Goal: Transaction & Acquisition: Subscribe to service/newsletter

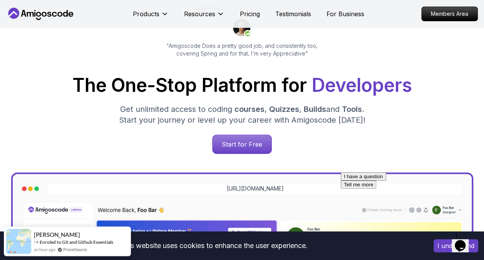
scroll to position [74, 0]
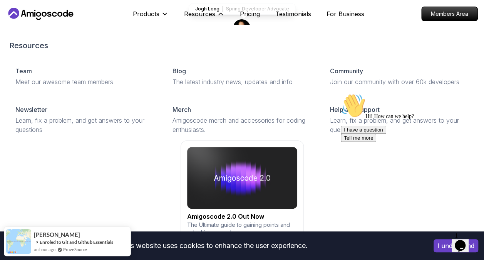
click at [232, 200] on img at bounding box center [242, 178] width 110 height 62
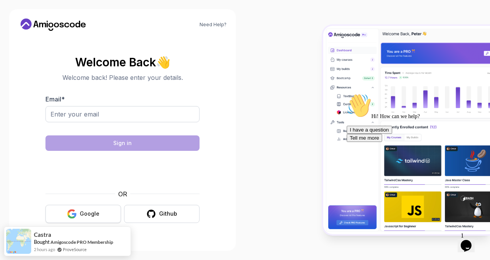
click at [100, 208] on button "Google" at bounding box center [83, 214] width 76 height 18
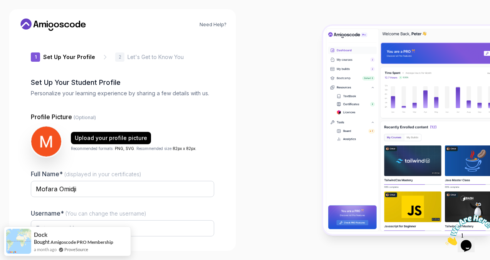
type input "swiftfalconfd9b6"
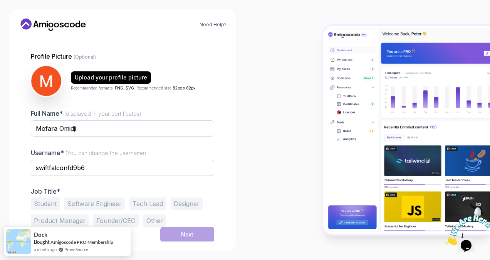
click at [49, 205] on button "Student" at bounding box center [45, 203] width 29 height 12
click at [165, 227] on button "Next" at bounding box center [187, 234] width 54 height 15
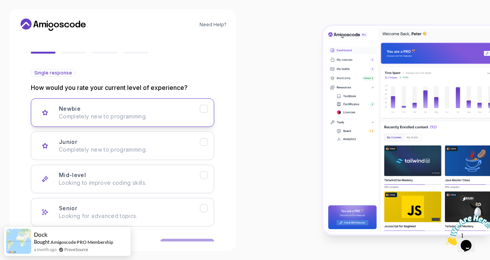
click at [180, 111] on div "Newbie Completely new to programming." at bounding box center [129, 112] width 141 height 15
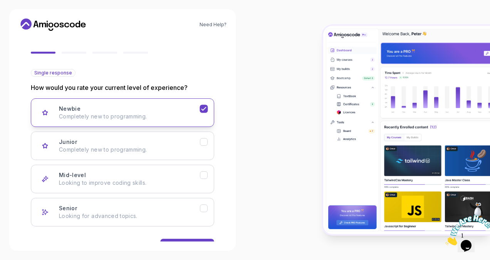
click at [185, 108] on div "Newbie Completely new to programming." at bounding box center [129, 112] width 141 height 15
click at [203, 107] on icon "Newbie" at bounding box center [203, 108] width 7 height 7
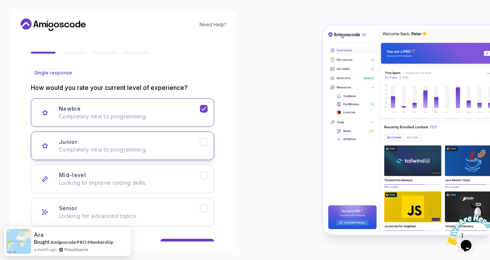
click at [204, 132] on button "Junior Completely new to programming." at bounding box center [122, 145] width 183 height 29
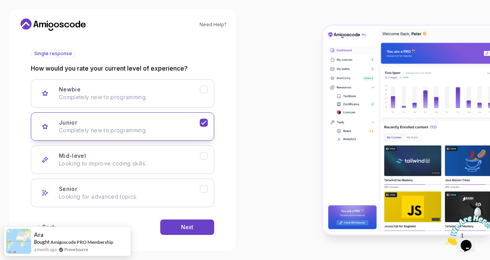
scroll to position [85, 0]
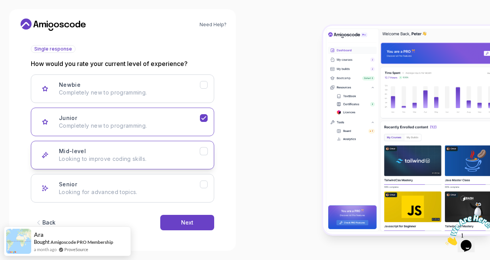
click at [207, 150] on icon "Mid-level" at bounding box center [203, 151] width 7 height 7
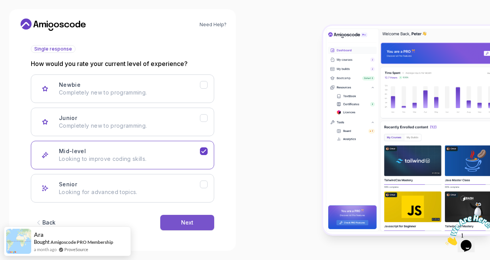
click at [198, 219] on button "Next" at bounding box center [187, 222] width 54 height 15
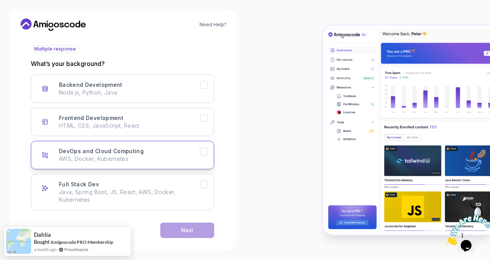
click at [208, 156] on button "DevOps and Cloud Computing AWS, Docker, Kubernetes" at bounding box center [122, 155] width 183 height 29
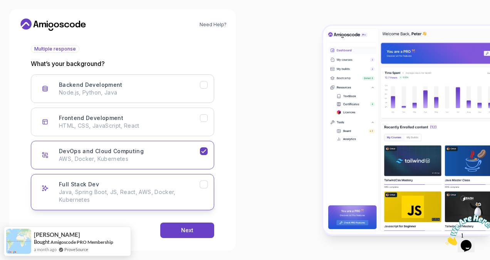
click at [203, 186] on icon "Full Stack Dev" at bounding box center [203, 184] width 7 height 7
click at [200, 222] on button "Next" at bounding box center [187, 229] width 54 height 15
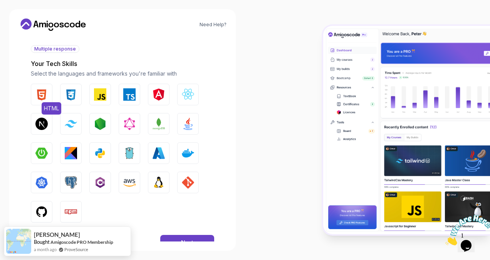
click at [43, 95] on img "button" at bounding box center [41, 94] width 12 height 12
click at [103, 91] on img "button" at bounding box center [100, 94] width 12 height 12
click at [127, 173] on button "AWS" at bounding box center [130, 182] width 22 height 22
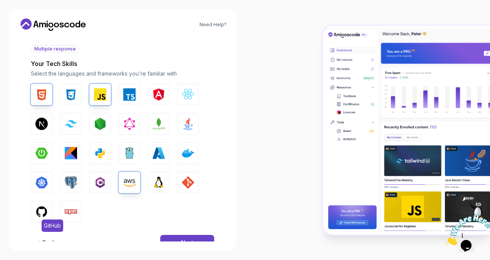
click at [43, 210] on img "button" at bounding box center [41, 211] width 12 height 12
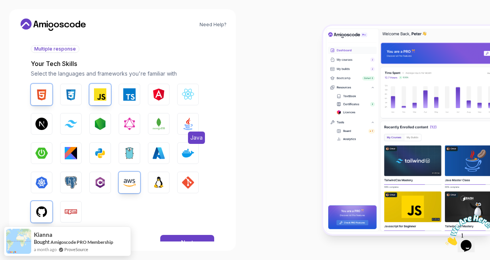
click at [186, 117] on button "Java" at bounding box center [188, 124] width 22 height 22
click at [156, 180] on img "button" at bounding box center [159, 182] width 12 height 12
click at [102, 154] on img "button" at bounding box center [100, 153] width 12 height 12
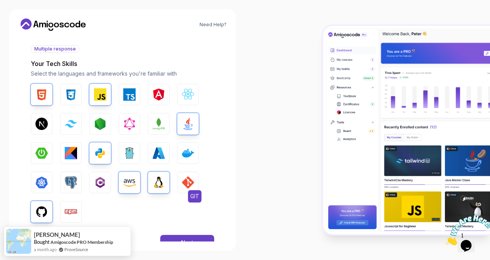
scroll to position [106, 0]
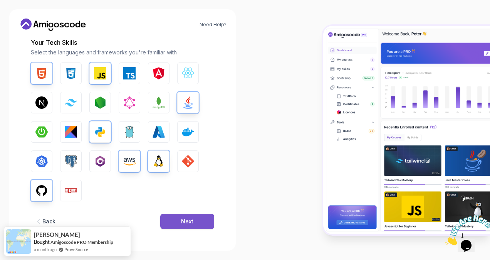
click at [196, 221] on button "Next" at bounding box center [187, 220] width 54 height 15
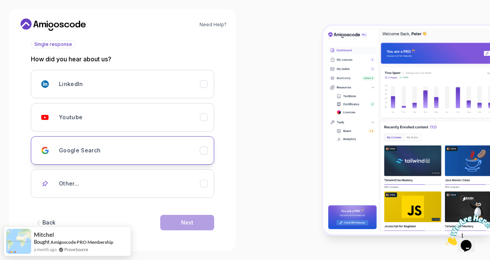
click at [193, 143] on div "Google Search" at bounding box center [129, 150] width 141 height 15
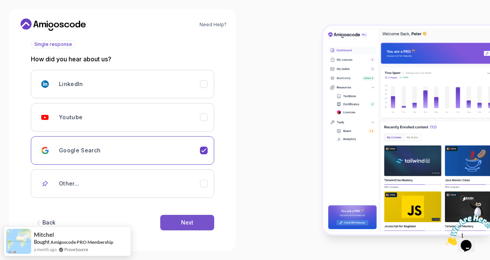
click at [195, 223] on button "Next" at bounding box center [187, 222] width 54 height 15
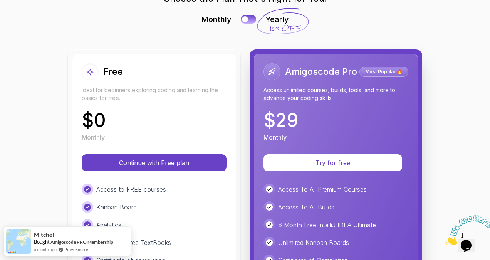
scroll to position [45, 0]
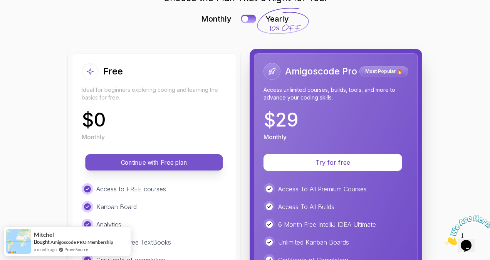
click at [191, 165] on p "Continue with Free plan" at bounding box center [154, 162] width 120 height 9
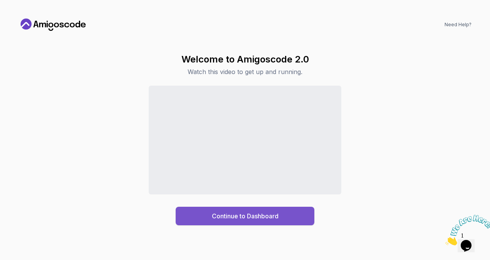
click at [267, 212] on div "Continue to Dashboard" at bounding box center [245, 215] width 67 height 9
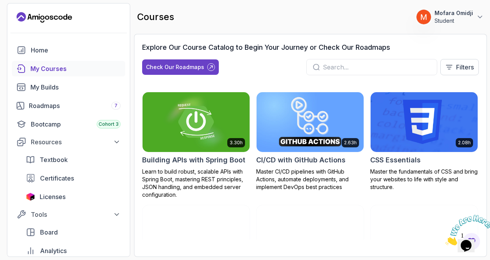
scroll to position [106, 0]
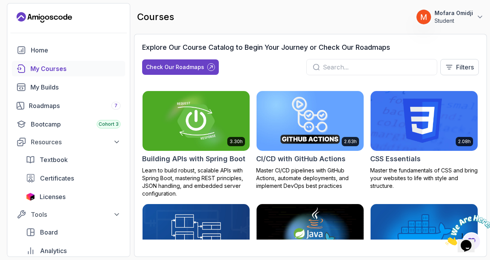
click at [220, 141] on img at bounding box center [196, 120] width 113 height 63
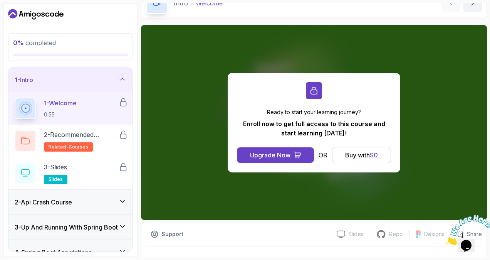
scroll to position [44, 0]
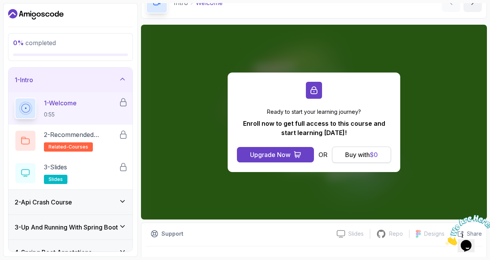
click at [358, 150] on div "Buy with $ 0" at bounding box center [361, 154] width 33 height 9
click at [359, 158] on div "Buy with $ 0" at bounding box center [361, 154] width 33 height 9
click at [351, 153] on div "Buy with $ 0" at bounding box center [361, 154] width 33 height 9
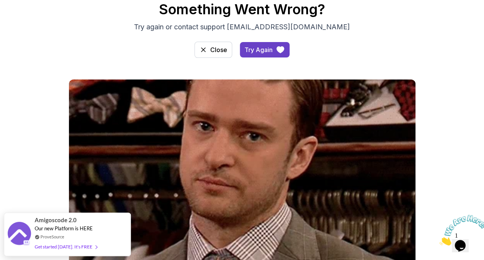
scroll to position [47, 0]
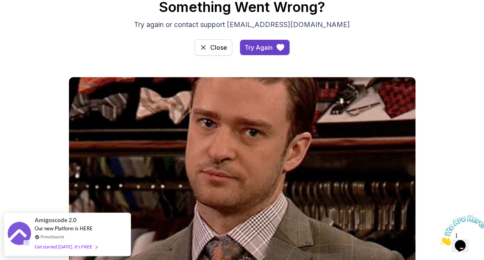
click at [214, 48] on div "Close" at bounding box center [218, 47] width 17 height 9
